Goal: Go to known website: Go to known website

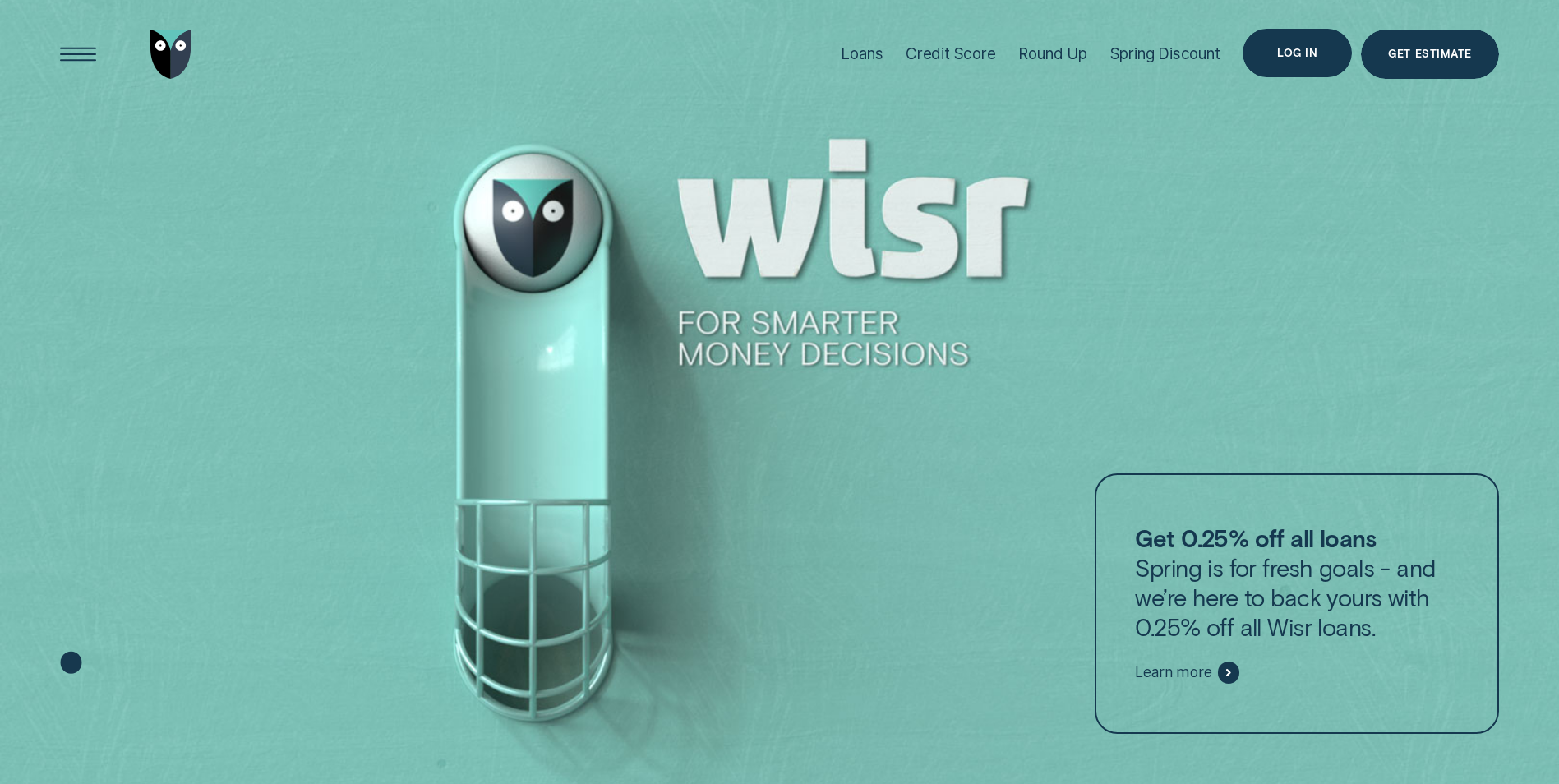
click at [1275, 45] on div "Log in" at bounding box center [1297, 54] width 109 height 49
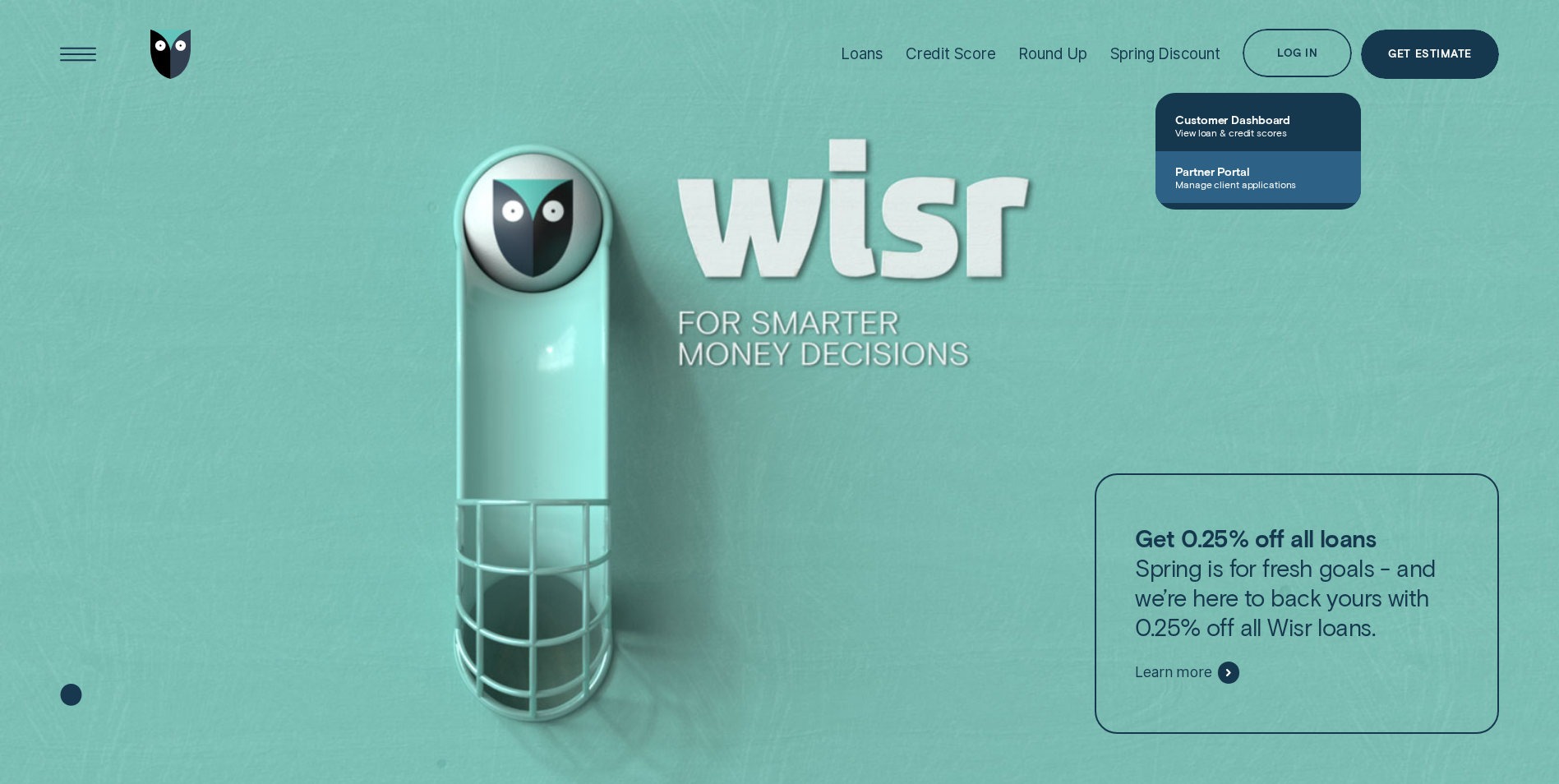
click at [1273, 161] on link "Partner Portal Manage client applications" at bounding box center [1258, 177] width 205 height 52
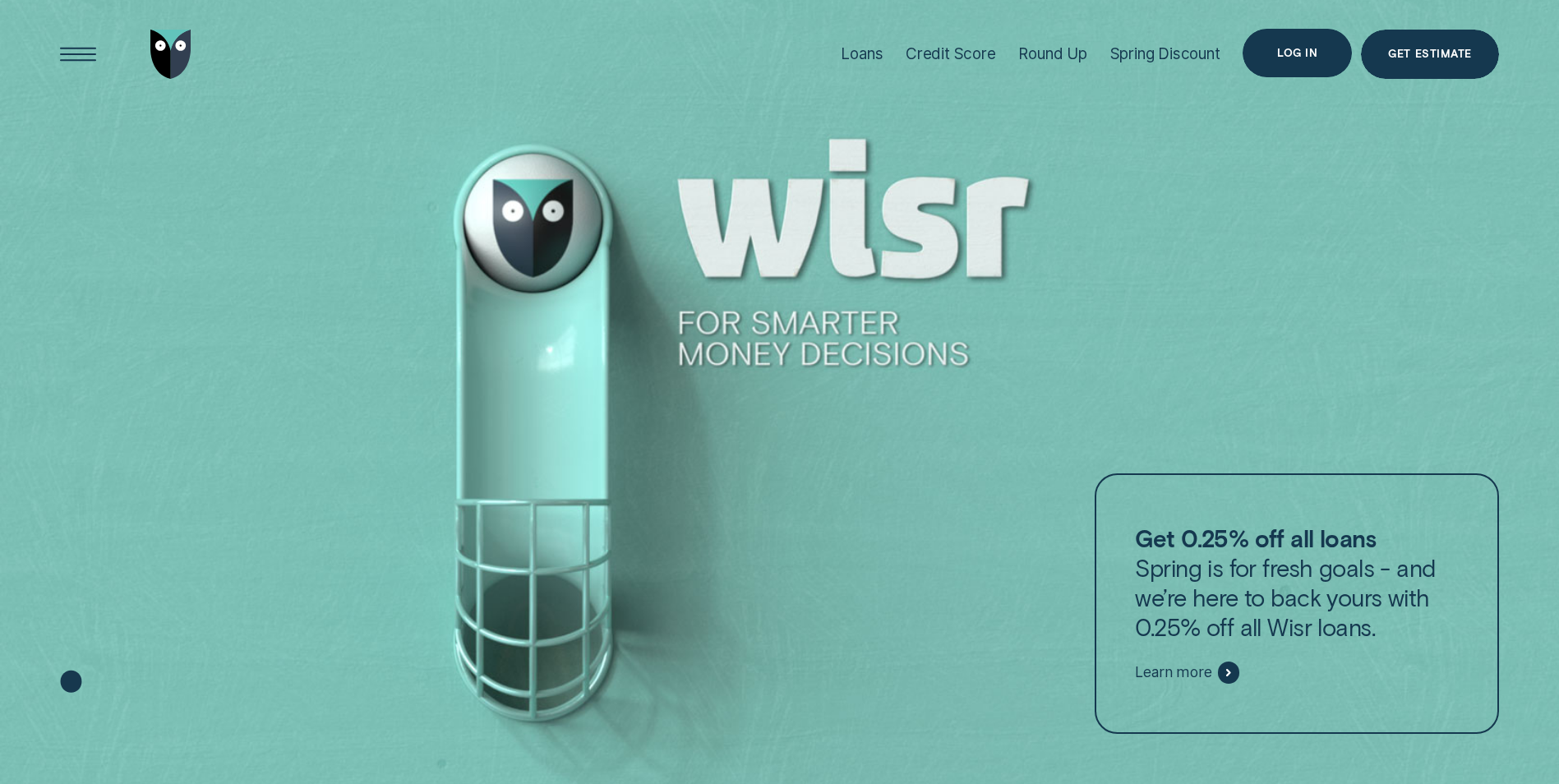
click at [1286, 57] on div "Log in" at bounding box center [1297, 53] width 40 height 10
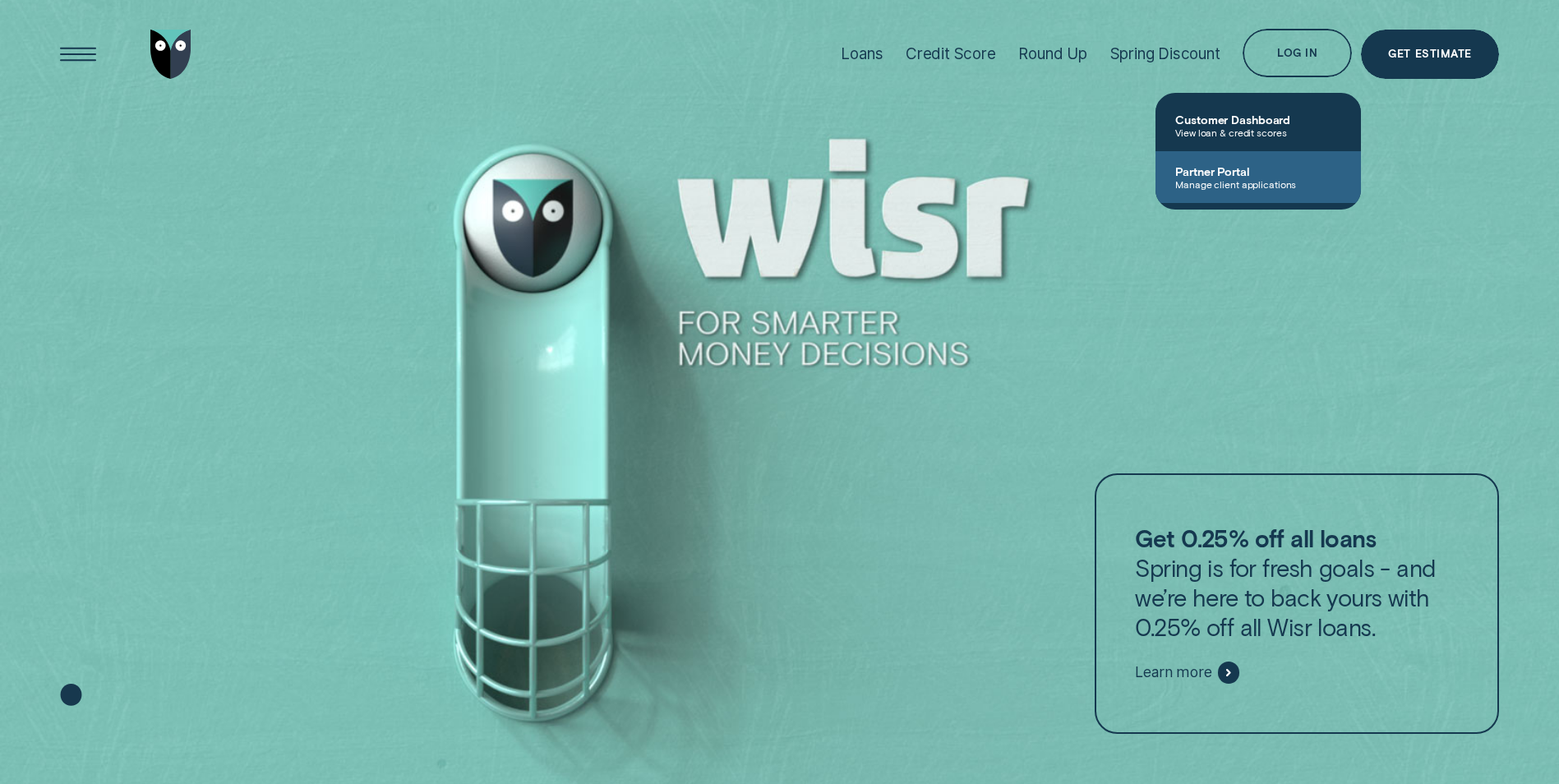
click at [1239, 188] on span "Manage client applications" at bounding box center [1258, 184] width 166 height 12
